Goal: Contribute content: Add original content to the website for others to see

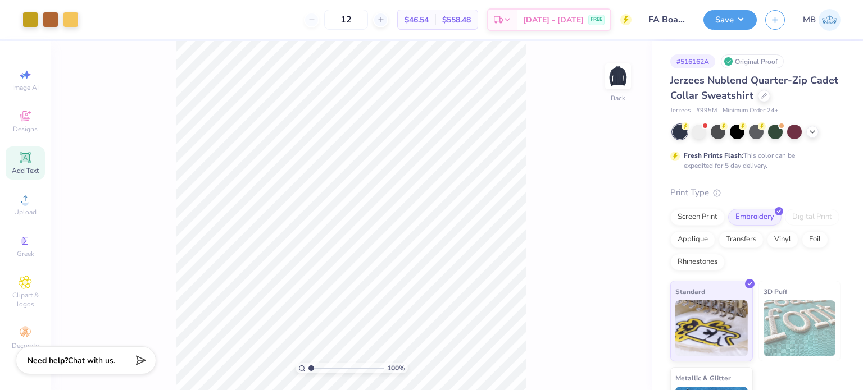
click at [30, 156] on icon at bounding box center [25, 157] width 13 height 13
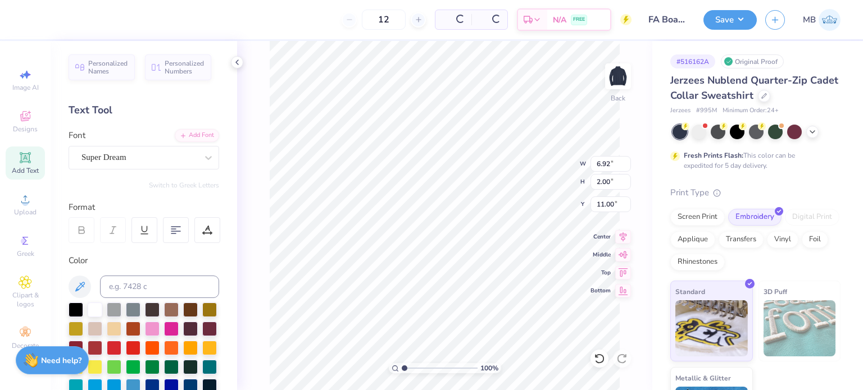
scroll to position [9, 1]
paste textarea "®"
type textarea "®"
click at [119, 159] on div "Super Dream" at bounding box center [139, 157] width 118 height 17
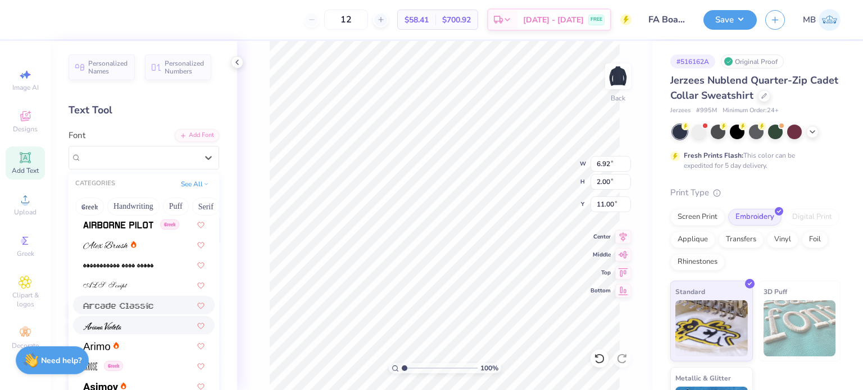
scroll to position [272, 0]
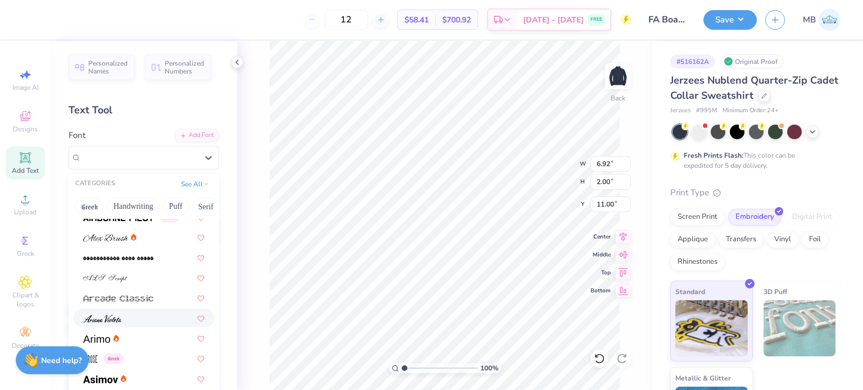
click at [96, 331] on div at bounding box center [144, 338] width 142 height 19
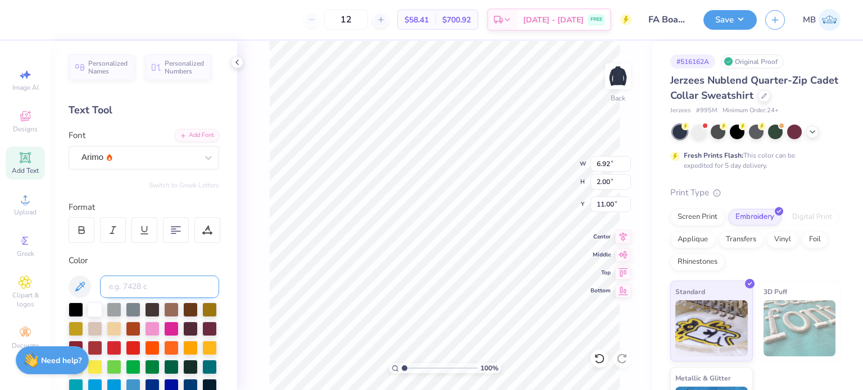
click at [130, 280] on input at bounding box center [159, 287] width 119 height 22
type input "7753C"
drag, startPoint x: 407, startPoint y: 368, endPoint x: 413, endPoint y: 364, distance: 8.1
type input "2.23"
click at [413, 366] on input "range" at bounding box center [440, 368] width 76 height 10
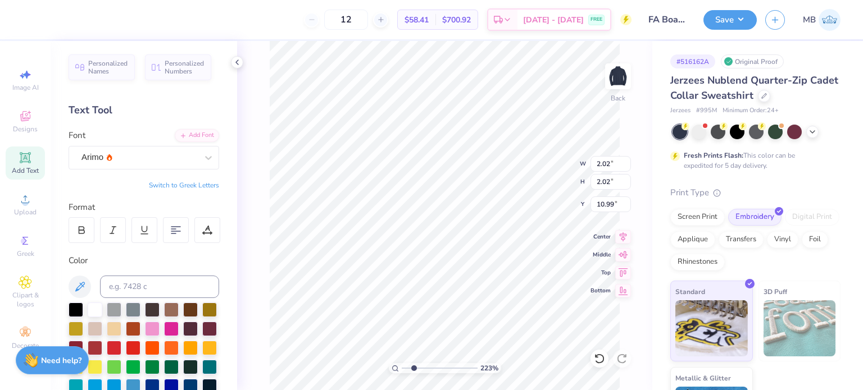
type input "6.63"
type input "0.46"
drag, startPoint x: 413, startPoint y: 366, endPoint x: 423, endPoint y: 363, distance: 10.5
type input "3.6"
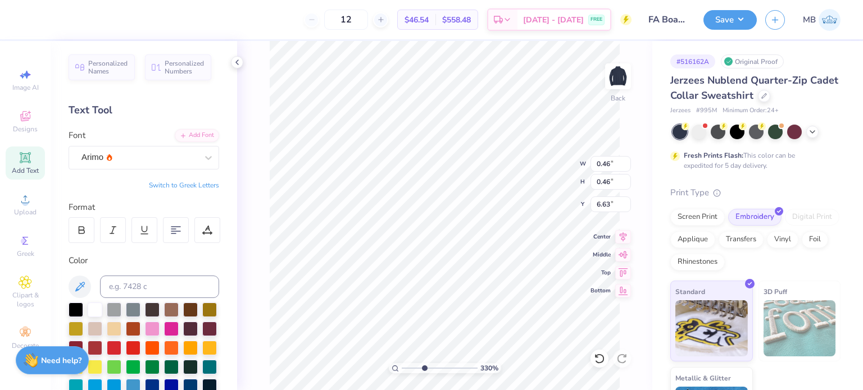
click at [423, 363] on input "range" at bounding box center [440, 368] width 76 height 10
type input "3.09"
drag, startPoint x: 420, startPoint y: 366, endPoint x: 446, endPoint y: 362, distance: 26.1
type input "6.58"
click at [446, 363] on input "range" at bounding box center [440, 368] width 76 height 10
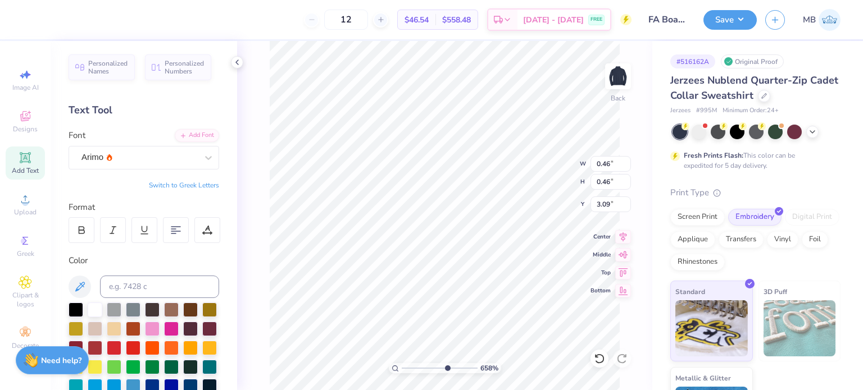
type input "0.09"
type input "3.29"
type input "2.74"
type input "3.00"
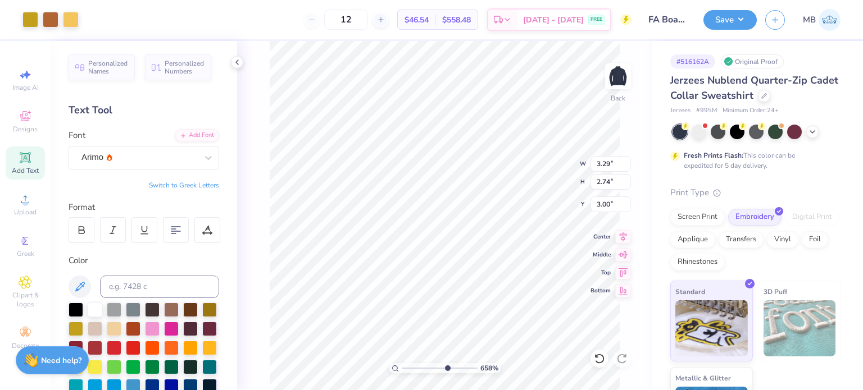
type input "0.09"
type input "3.09"
type input "0.11"
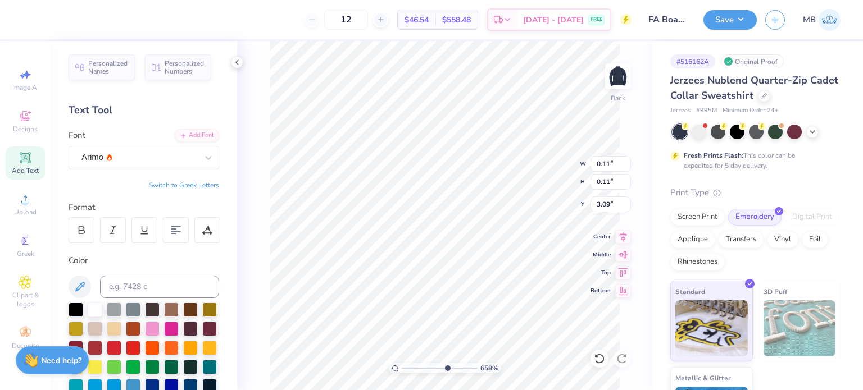
type input "3.29"
type input "2.74"
type input "3.00"
type input "0.11"
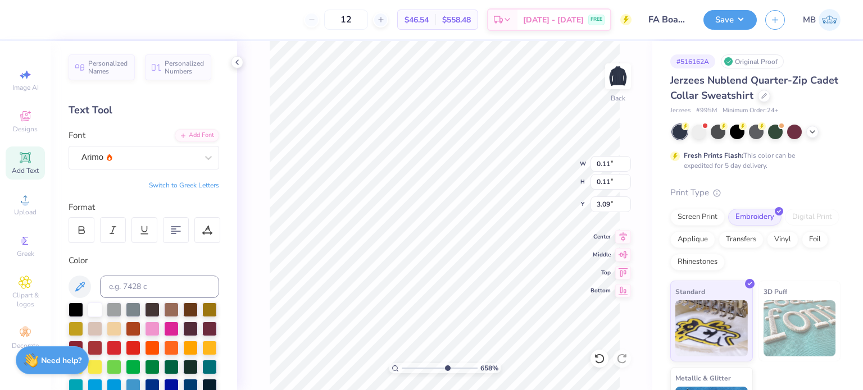
type input "3.00"
type input "3.29"
type input "2.74"
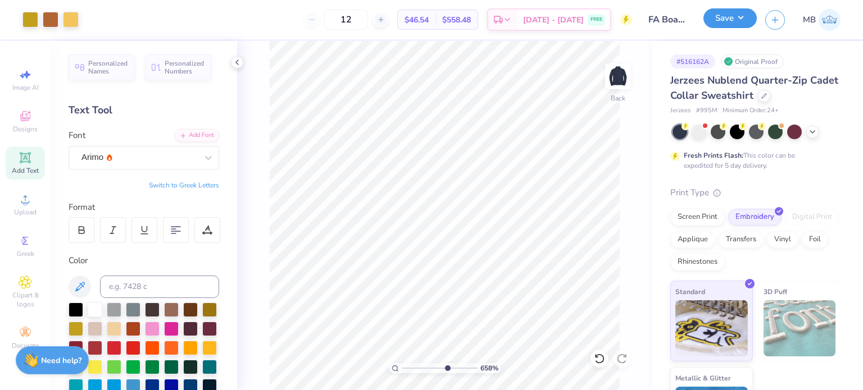
click at [730, 26] on button "Save" at bounding box center [729, 18] width 53 height 20
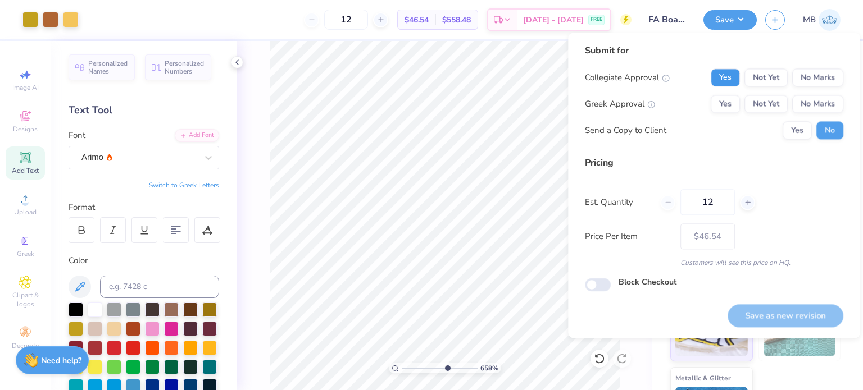
click at [720, 75] on button "Yes" at bounding box center [724, 78] width 29 height 18
click at [808, 99] on button "No Marks" at bounding box center [817, 104] width 51 height 18
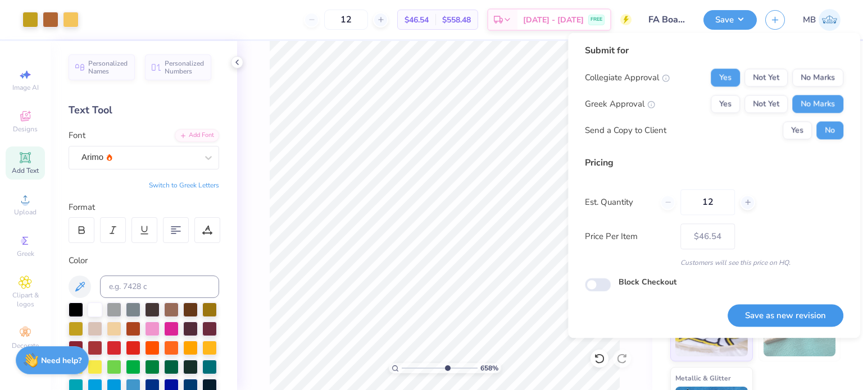
click at [799, 308] on button "Save as new revision" at bounding box center [785, 315] width 116 height 23
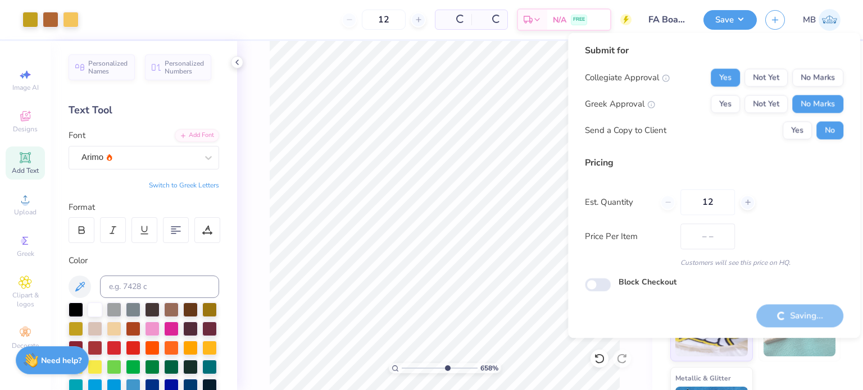
type input "$46.54"
